Goal: Task Accomplishment & Management: Use online tool/utility

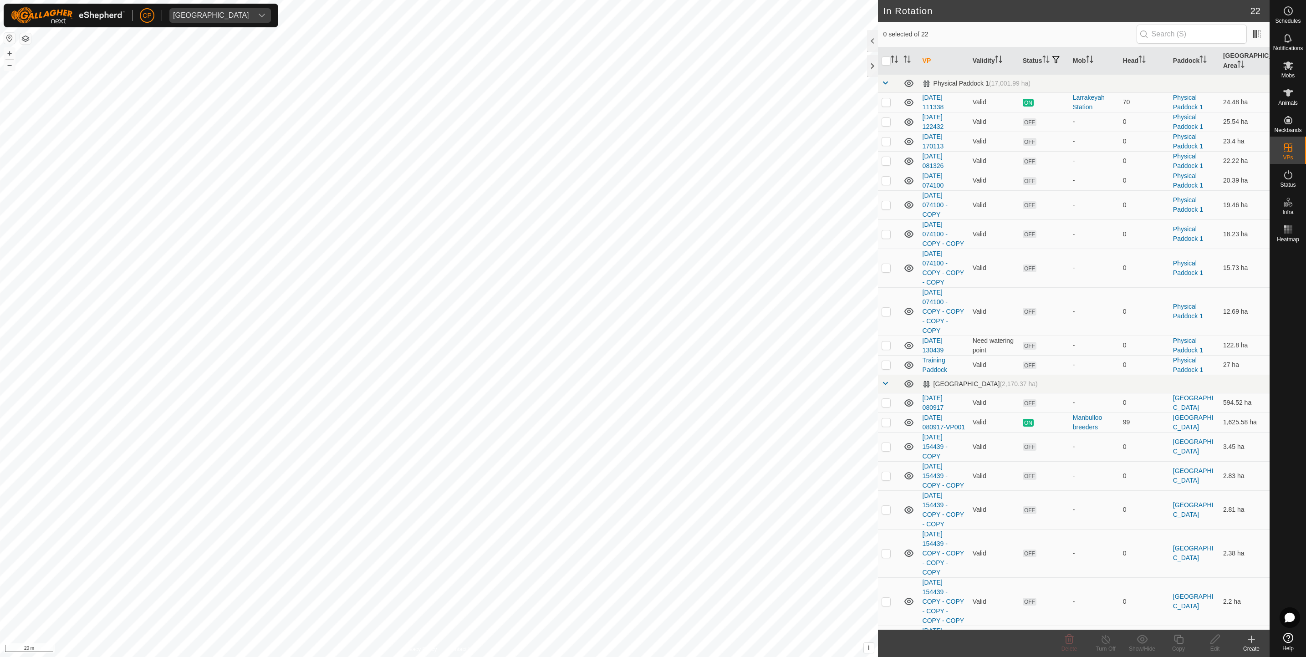
checkbox input "true"
click at [1176, 645] on div "Copy" at bounding box center [1178, 649] width 36 height 8
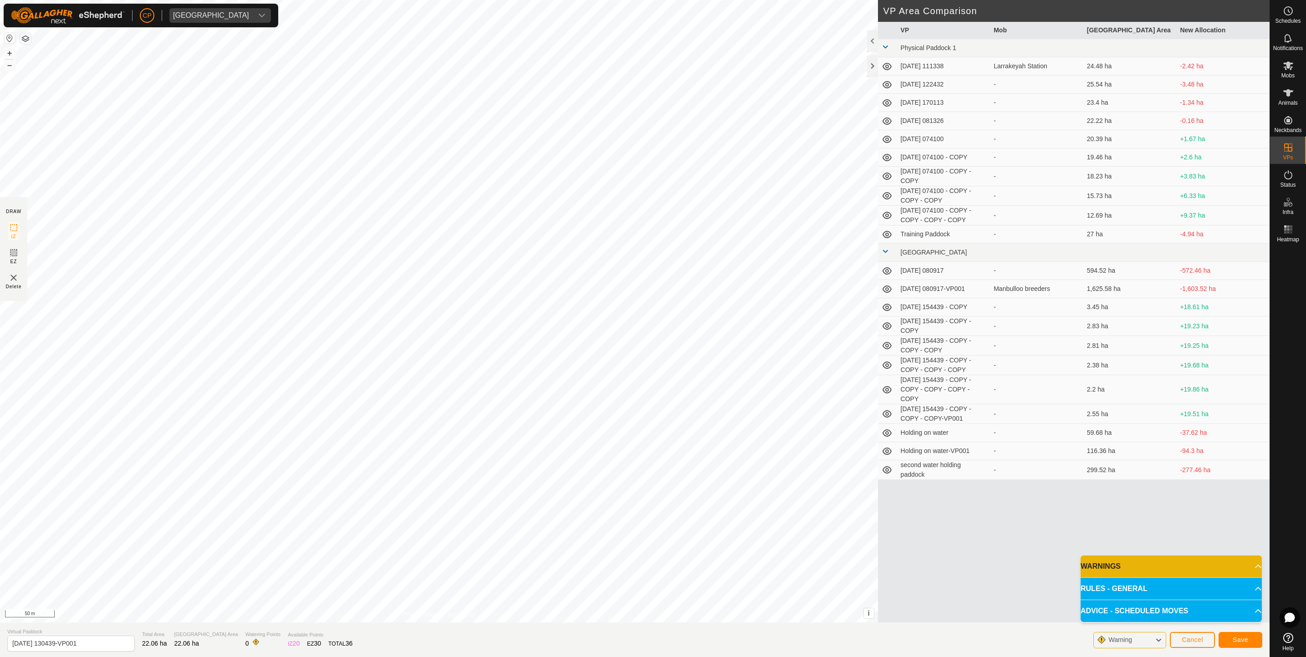
click at [406, 0] on html "CP Manbulloo Station Schedules Notifications Mobs Animals Neckbands VPs Status …" at bounding box center [653, 328] width 1306 height 657
click at [577, 657] on html "CP Manbulloo Station Schedules Notifications Mobs Animals Neckbands VPs Status …" at bounding box center [653, 328] width 1306 height 657
click at [898, 294] on div "DRAW IZ EZ Delete Privacy Policy Contact Us IZ interior angle must be larger th…" at bounding box center [635, 311] width 1270 height 623
click at [1246, 638] on span "Save" at bounding box center [1240, 639] width 15 height 7
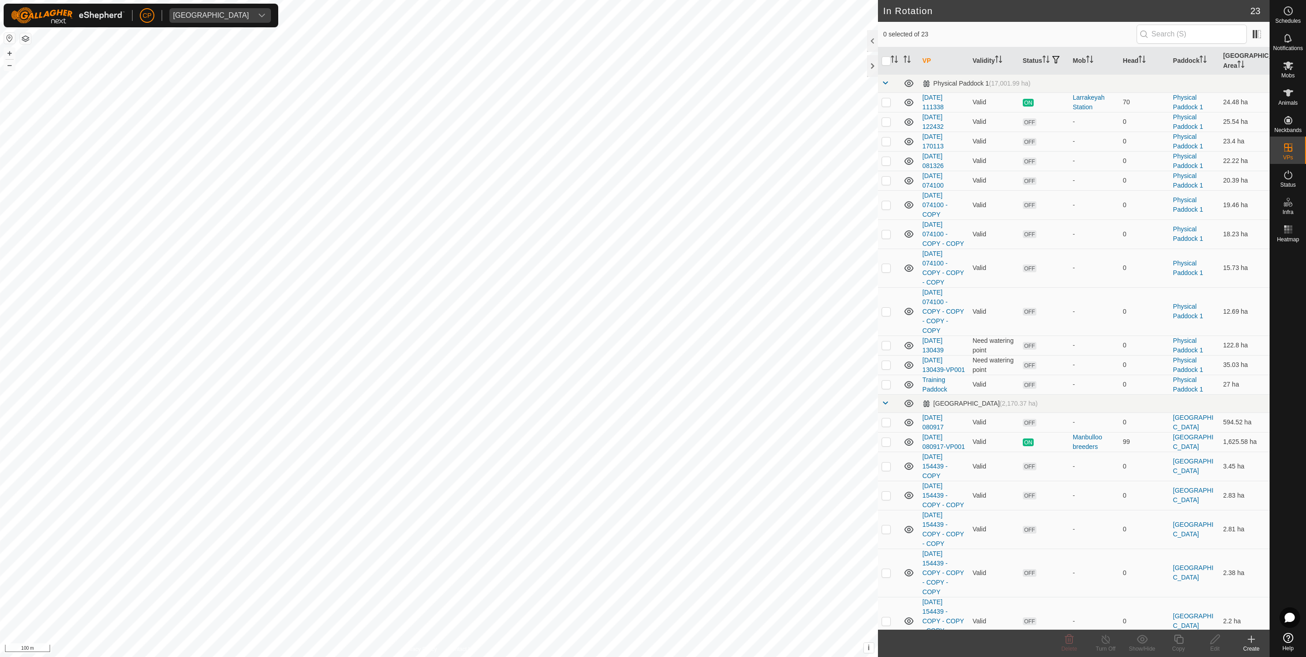
checkbox input "true"
click at [1219, 648] on div "Edit" at bounding box center [1215, 649] width 36 height 8
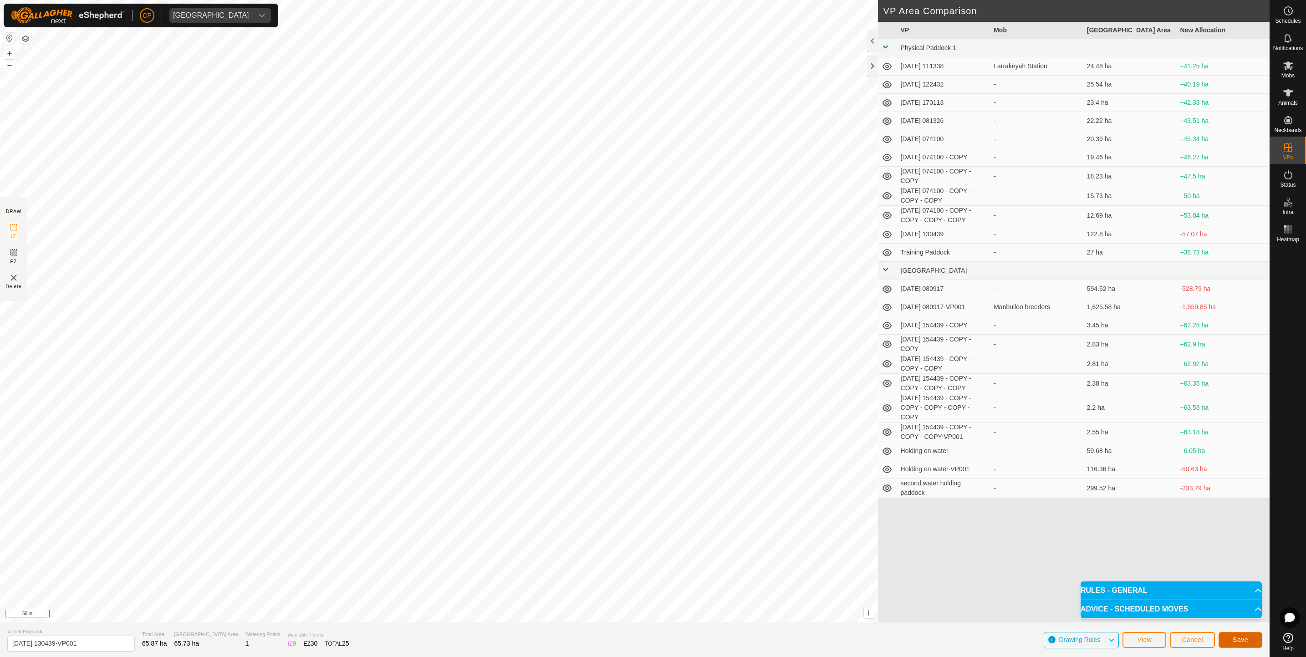
click at [1235, 639] on span "Save" at bounding box center [1240, 639] width 15 height 7
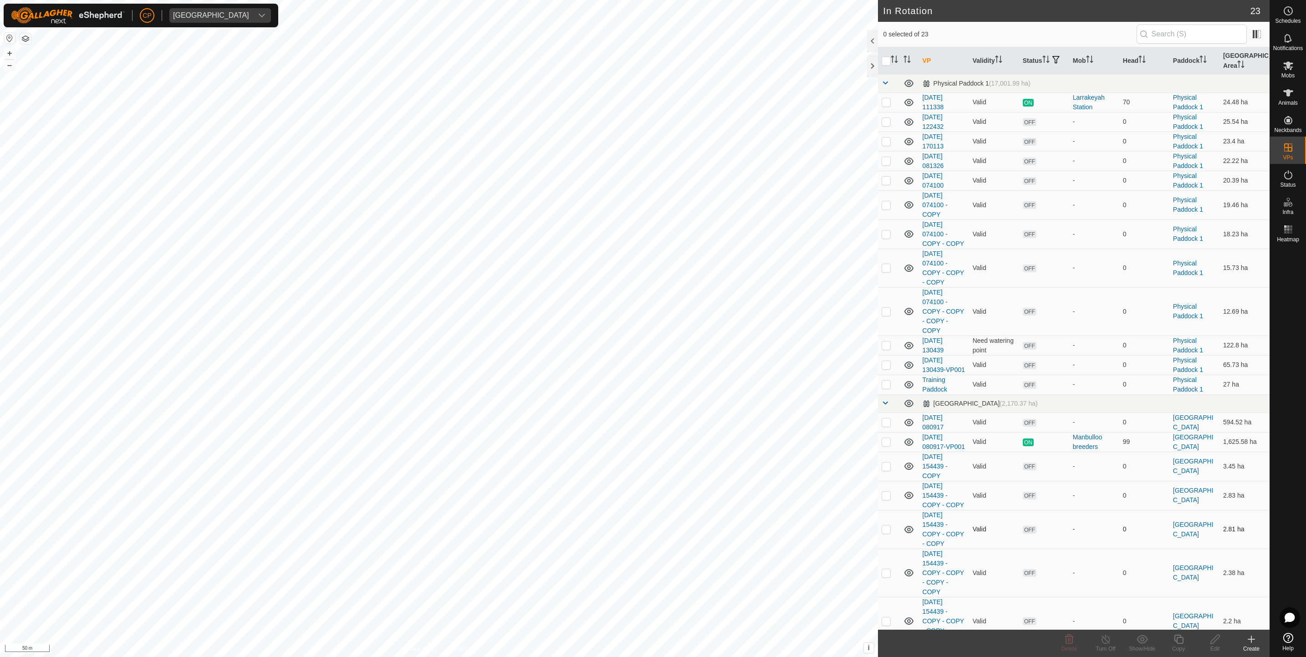
checkbox input "true"
click at [1297, 67] on div "Mobs" at bounding box center [1288, 68] width 36 height 27
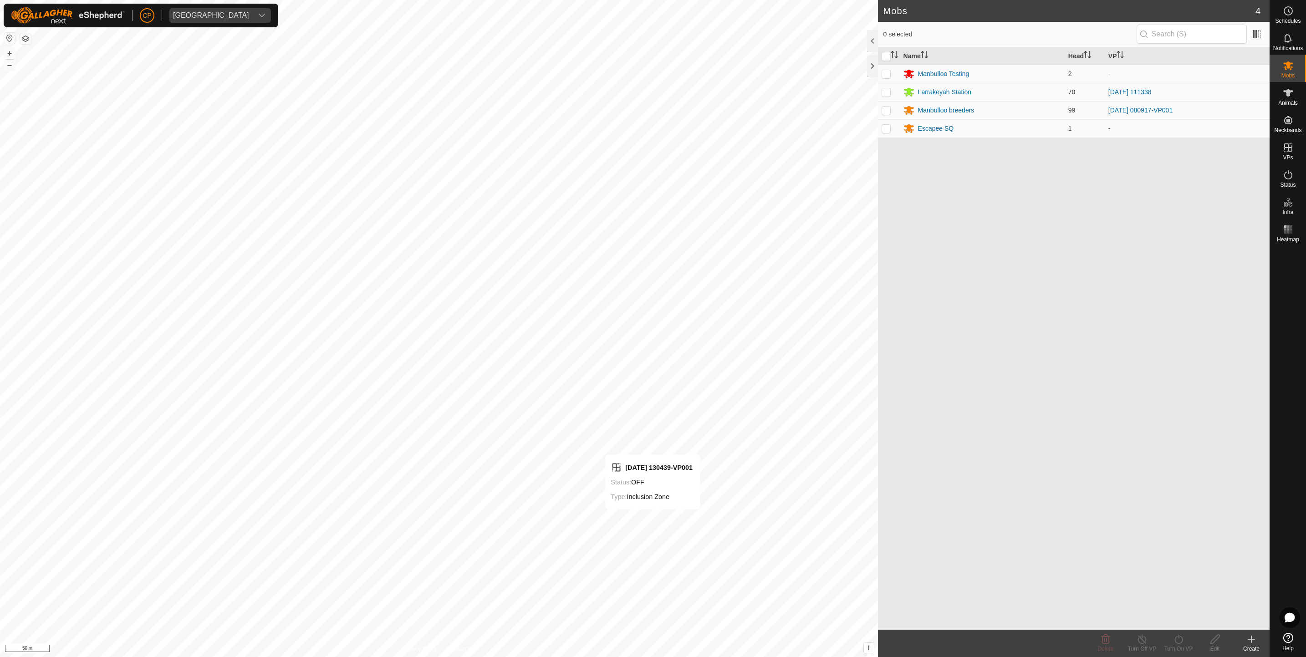
click at [884, 90] on p-checkbox at bounding box center [886, 91] width 9 height 7
checkbox input "true"
click at [1173, 645] on div "Turn On VP" at bounding box center [1178, 649] width 36 height 8
click at [1172, 623] on link "Now" at bounding box center [1206, 619] width 90 height 18
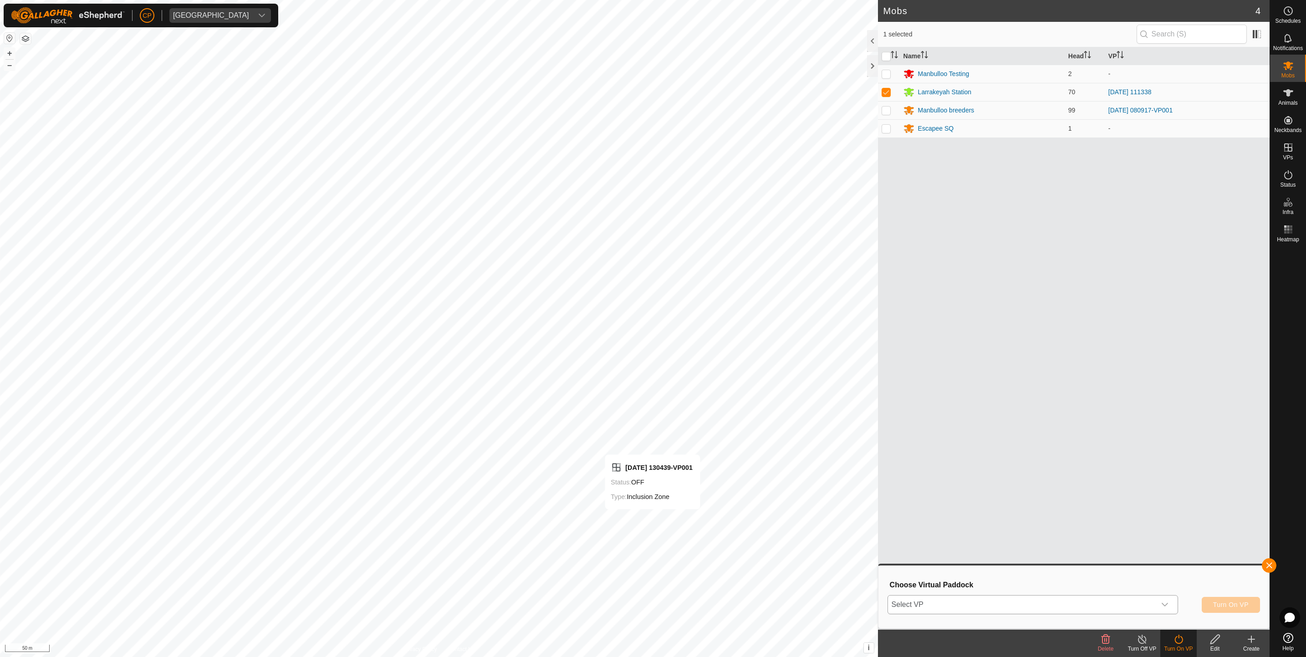
click at [1160, 599] on div "dropdown trigger" at bounding box center [1165, 605] width 18 height 18
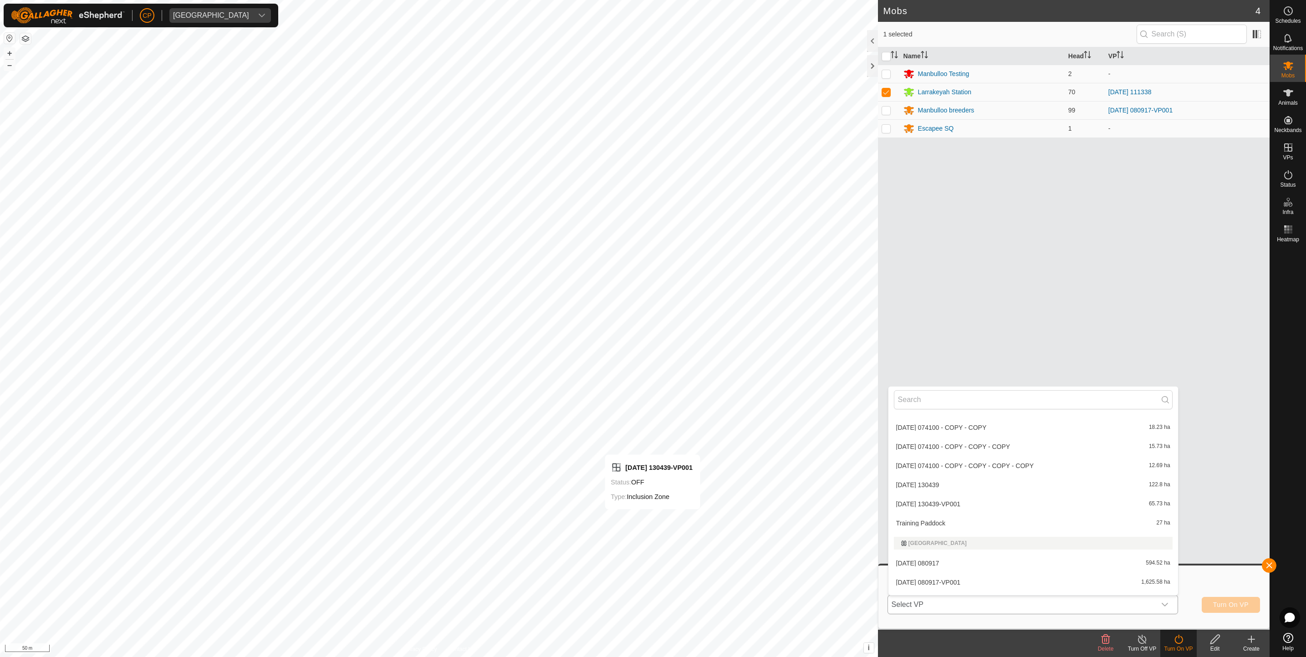
scroll to position [130, 0]
click at [945, 505] on li "2025-08-18 130439-VP001 65.73 ha" at bounding box center [1033, 504] width 290 height 18
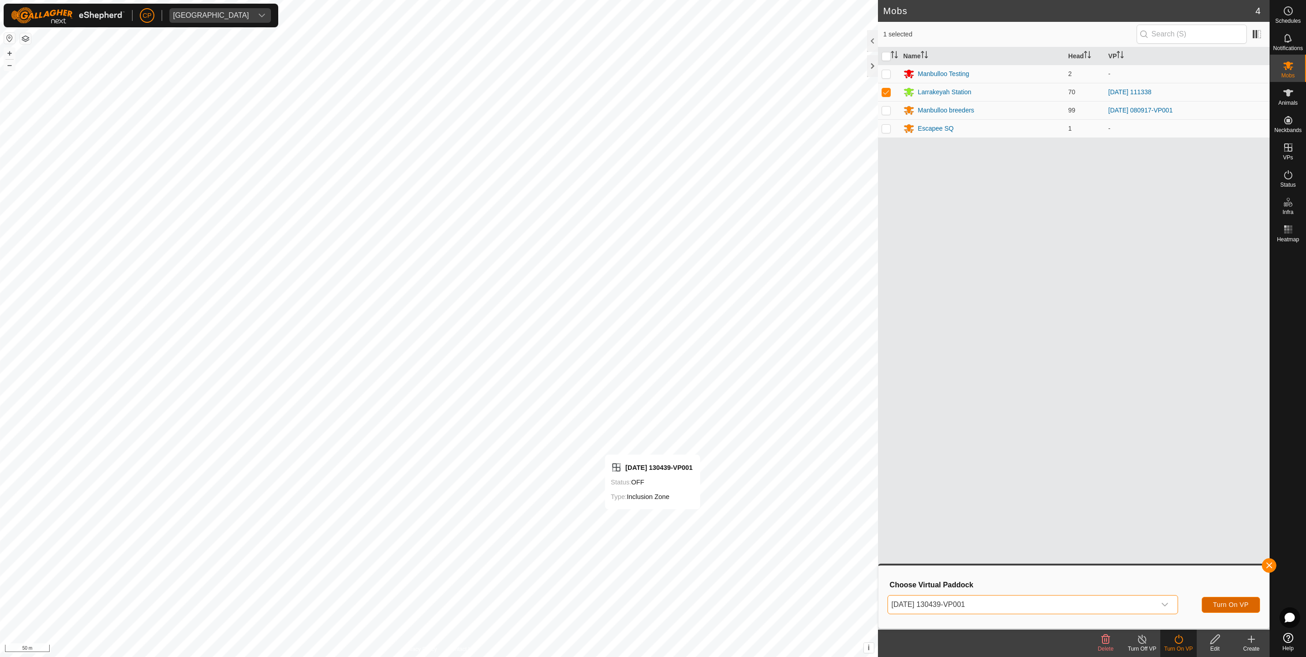
click at [1234, 607] on span "Turn On VP" at bounding box center [1231, 604] width 36 height 7
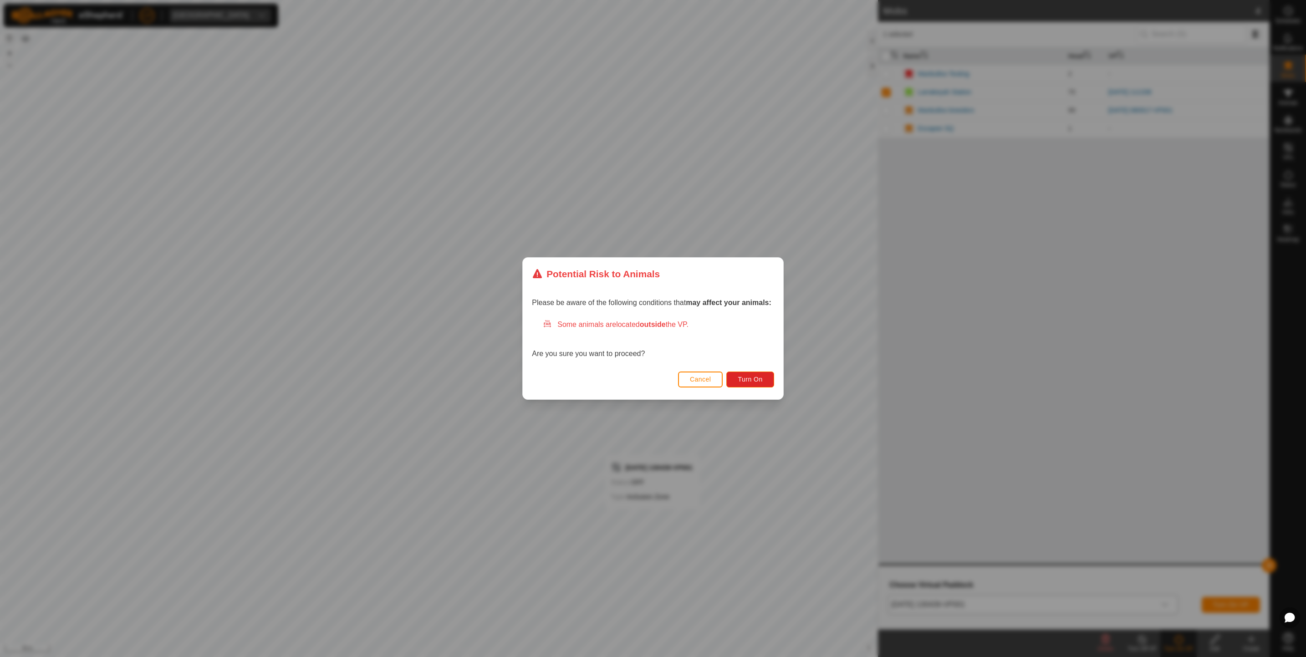
click at [742, 388] on div "Cancel Turn On" at bounding box center [653, 383] width 260 height 31
click at [743, 380] on span "Turn On" at bounding box center [750, 379] width 25 height 7
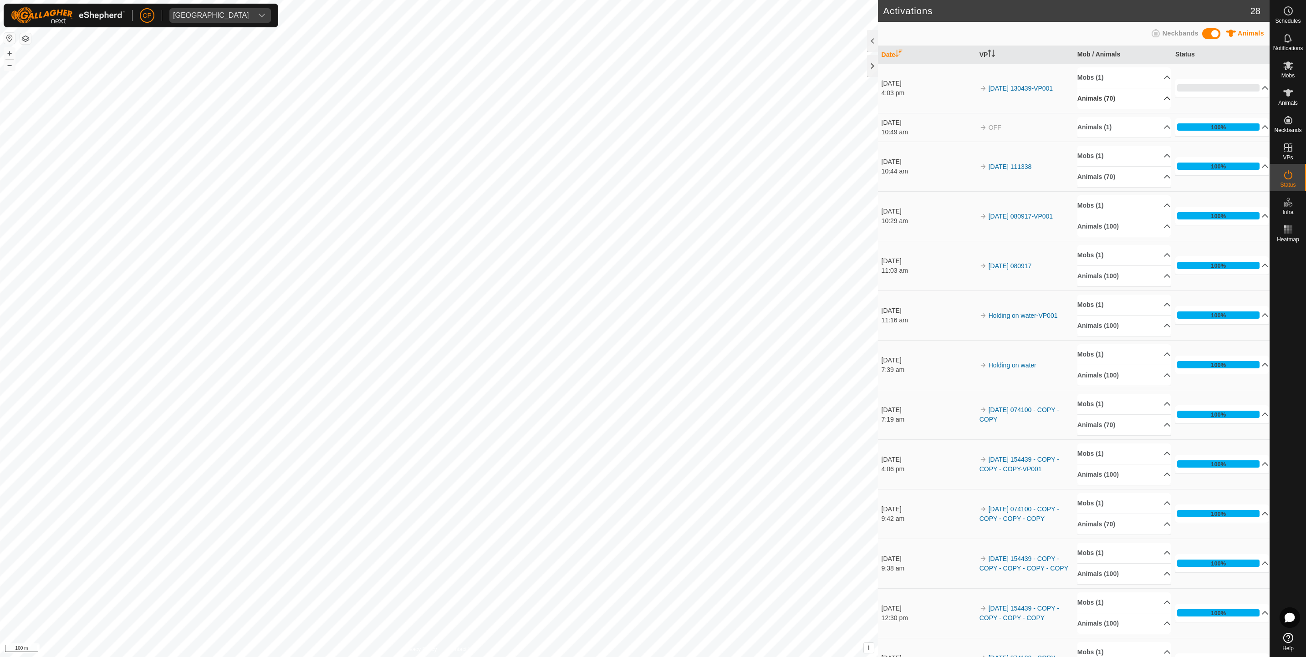
click at [1156, 98] on p-accordion-header "Animals (70)" at bounding box center [1124, 98] width 94 height 20
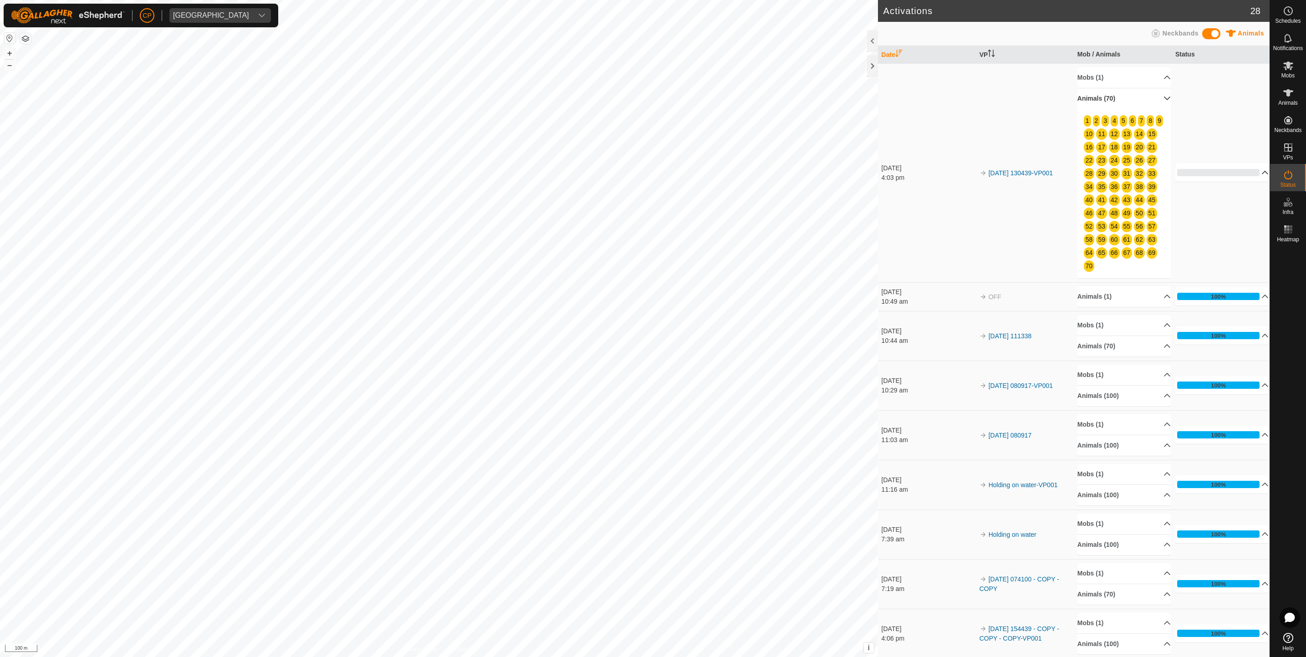
click at [1246, 172] on p-accordion-header "0%" at bounding box center [1222, 172] width 94 height 18
click at [1148, 100] on p-accordion-header "Animals (70)" at bounding box center [1124, 98] width 94 height 20
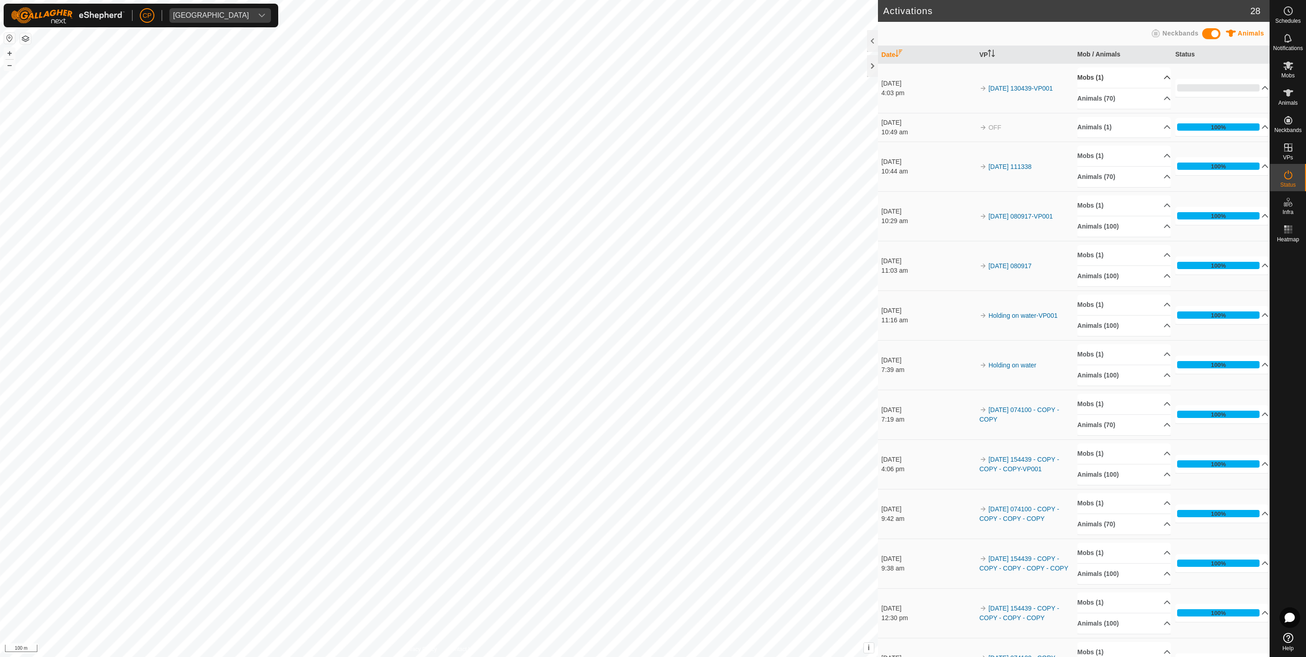
click at [1138, 73] on p-accordion-header "Mobs (1)" at bounding box center [1124, 77] width 94 height 20
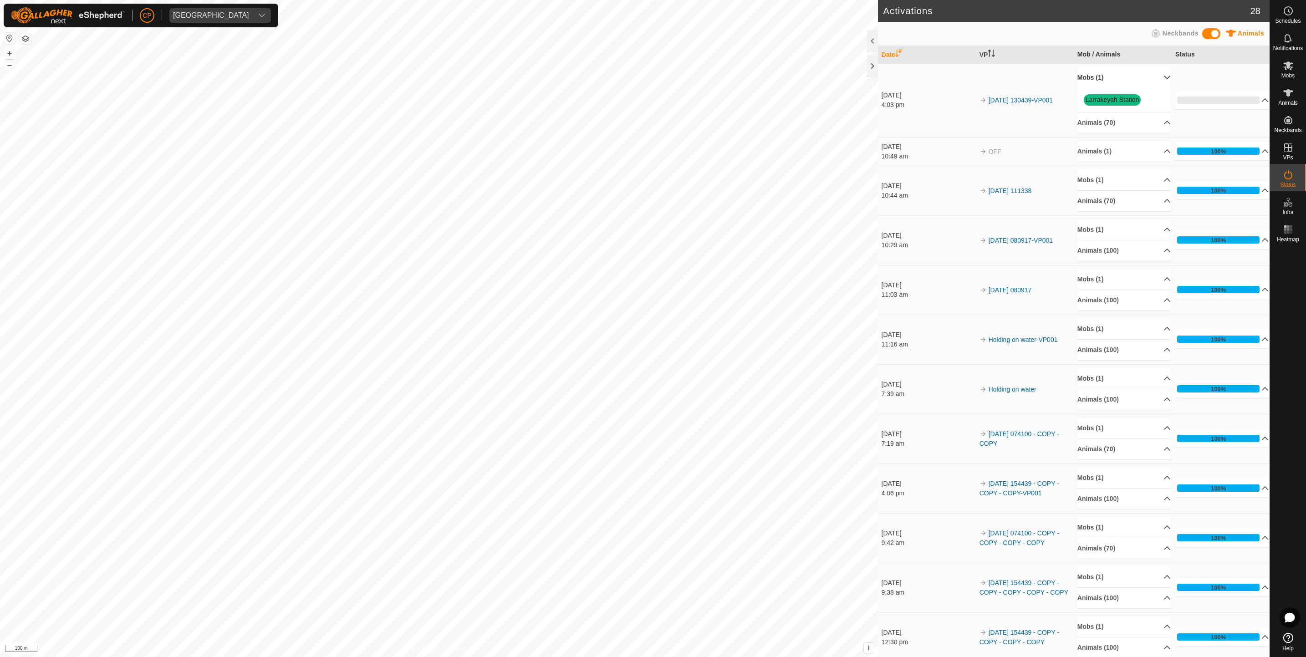
click at [1138, 73] on p-accordion-header "Mobs (1)" at bounding box center [1124, 77] width 94 height 20
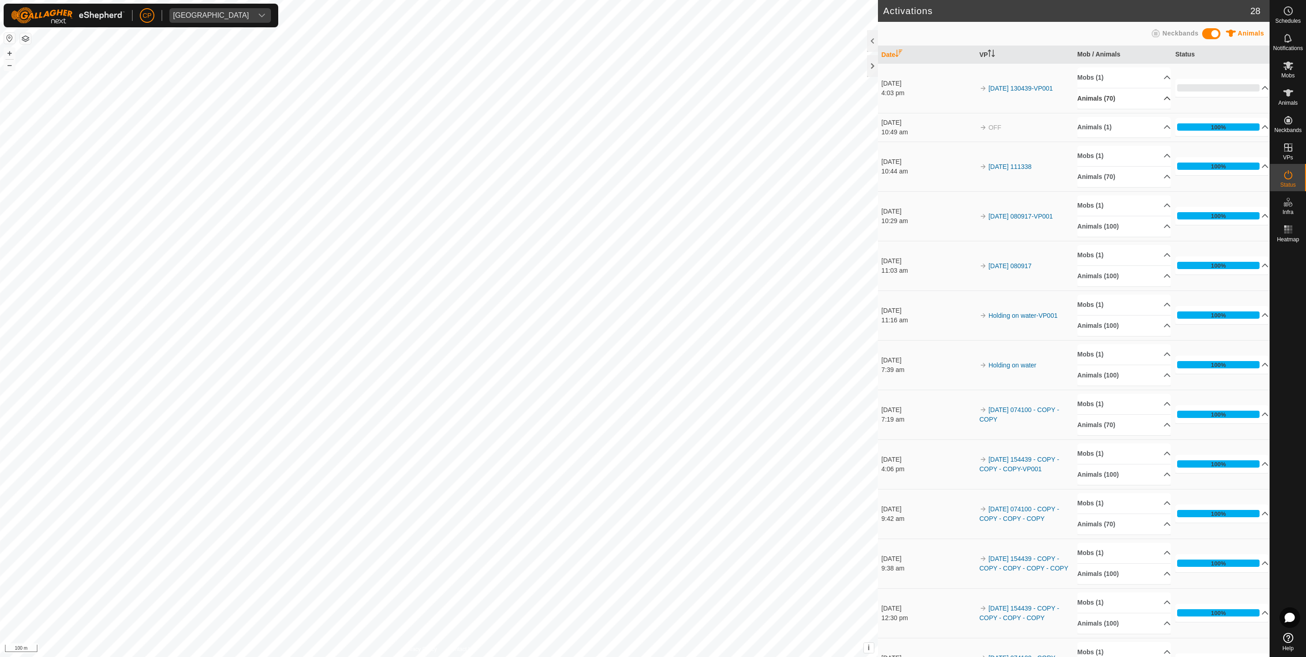
click at [1164, 97] on icon at bounding box center [1167, 98] width 7 height 7
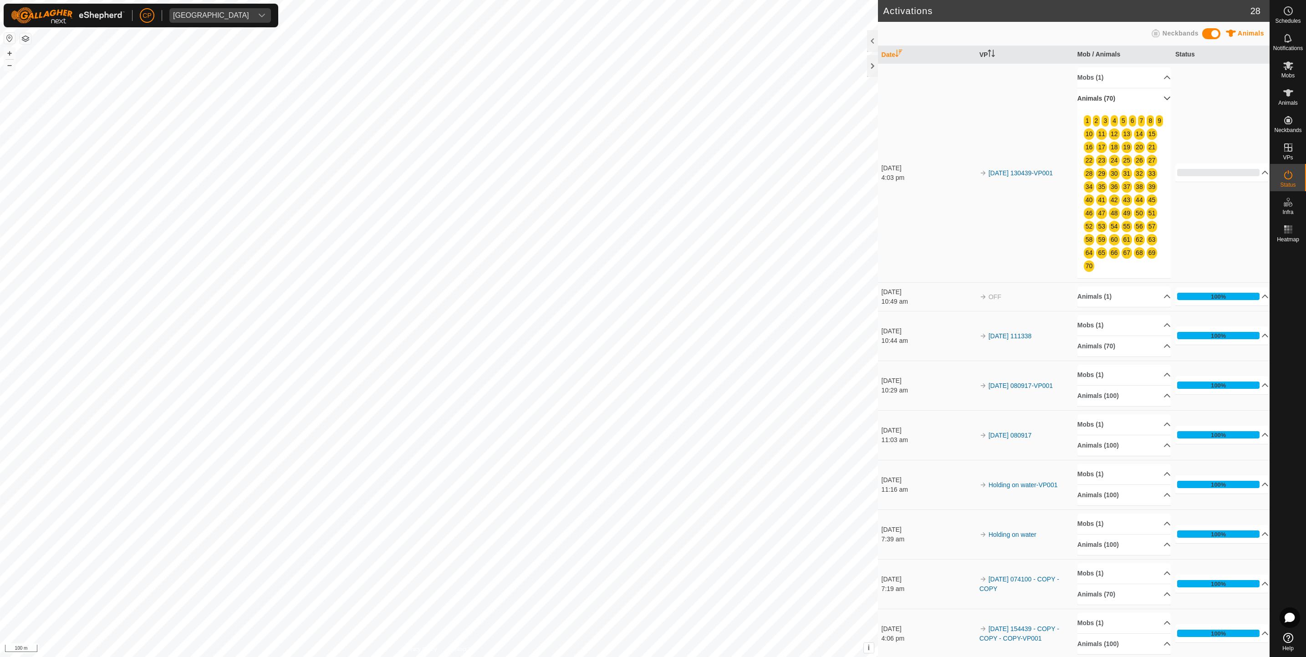
click at [1151, 97] on p-accordion-header "Animals (70)" at bounding box center [1124, 98] width 94 height 20
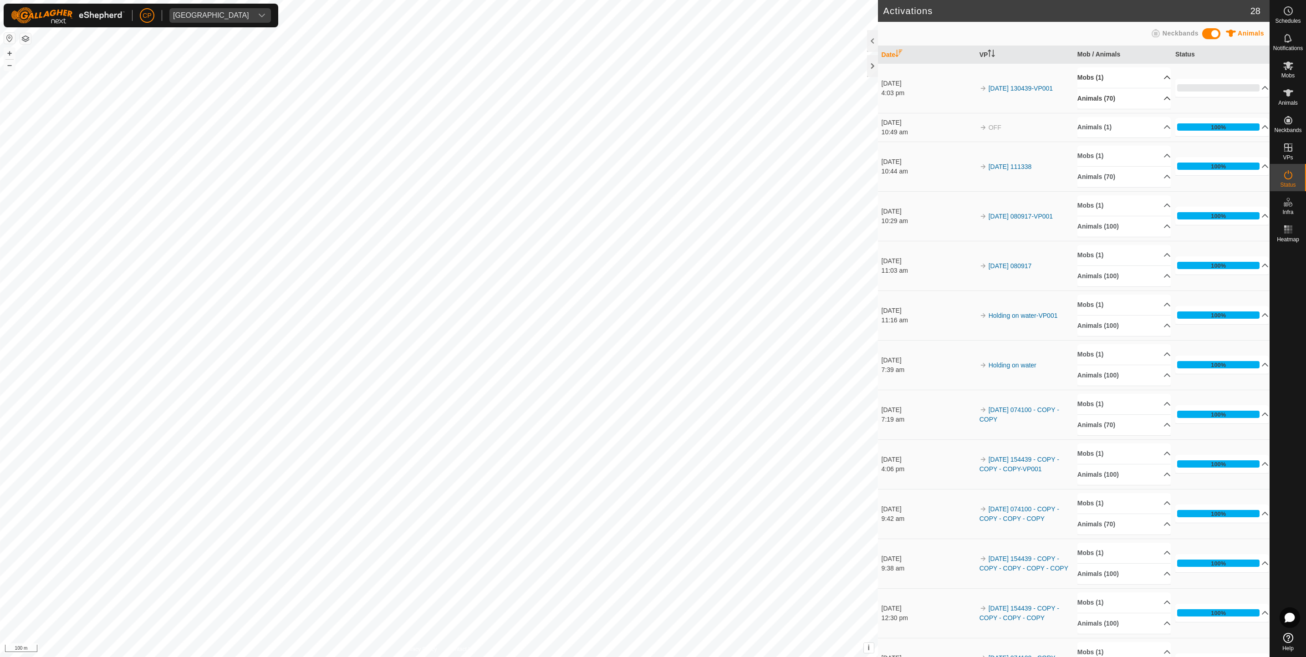
click at [1146, 73] on p-accordion-header "Mobs (1)" at bounding box center [1124, 77] width 94 height 20
